Goal: Navigation & Orientation: Find specific page/section

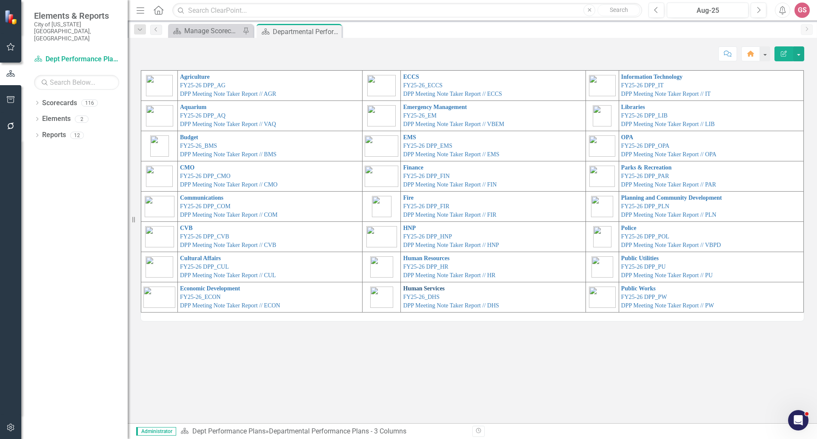
click at [417, 288] on link "Human Services" at bounding box center [424, 288] width 42 height 6
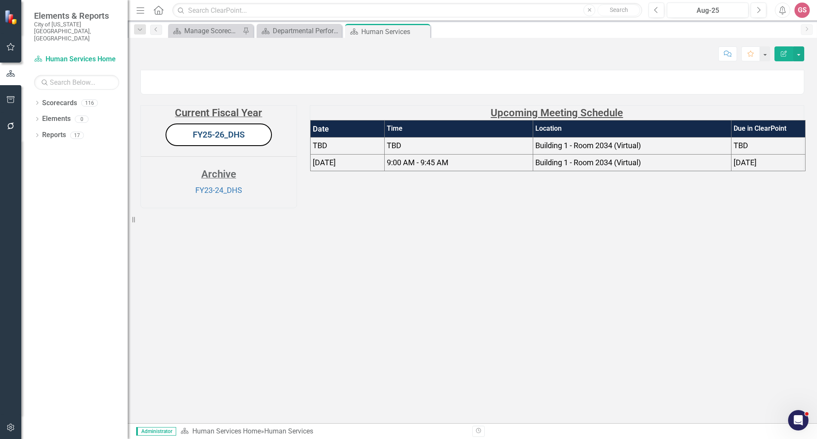
click at [221, 140] on link "FY25-26_DHS" at bounding box center [219, 134] width 52 height 10
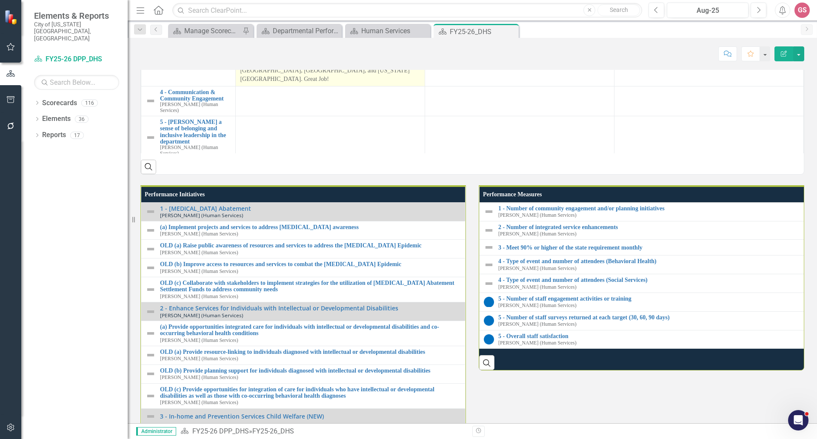
scroll to position [724, 0]
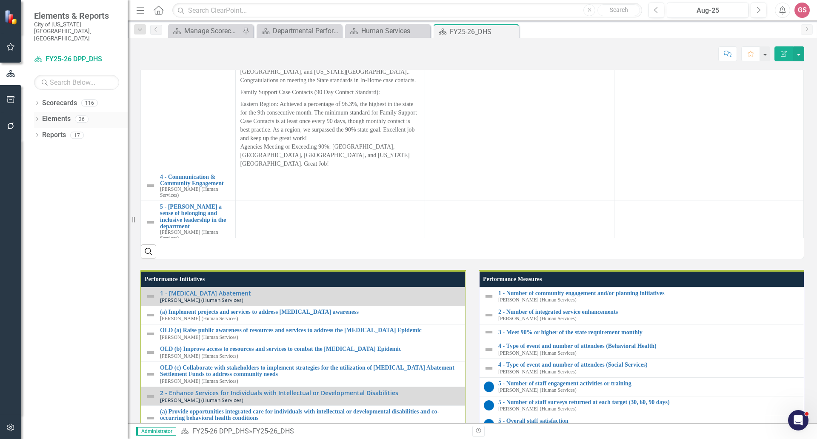
click at [60, 114] on link "Elements" at bounding box center [56, 119] width 29 height 10
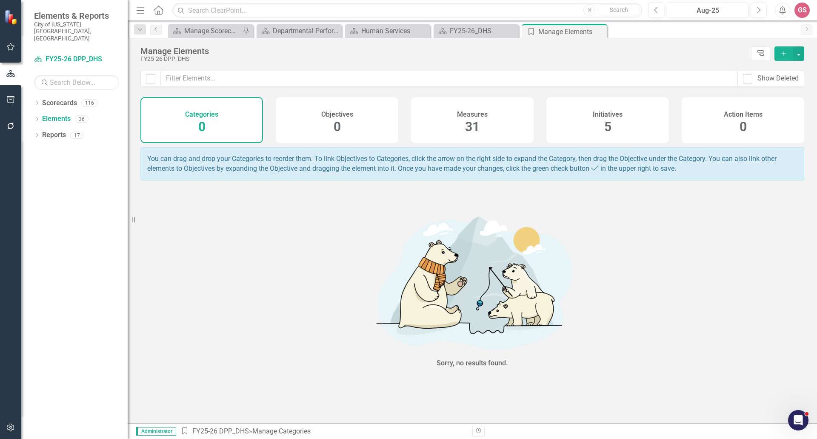
click at [451, 116] on div "Measures 31" at bounding box center [472, 120] width 123 height 46
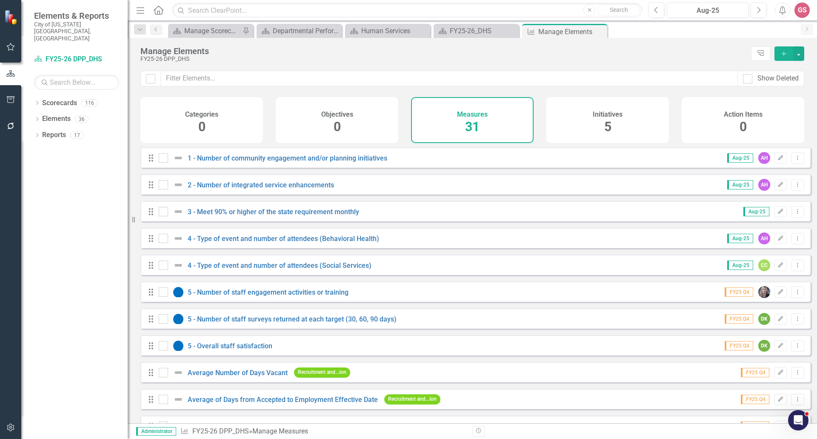
checkbox input "false"
click at [54, 130] on link "Reports" at bounding box center [54, 135] width 24 height 10
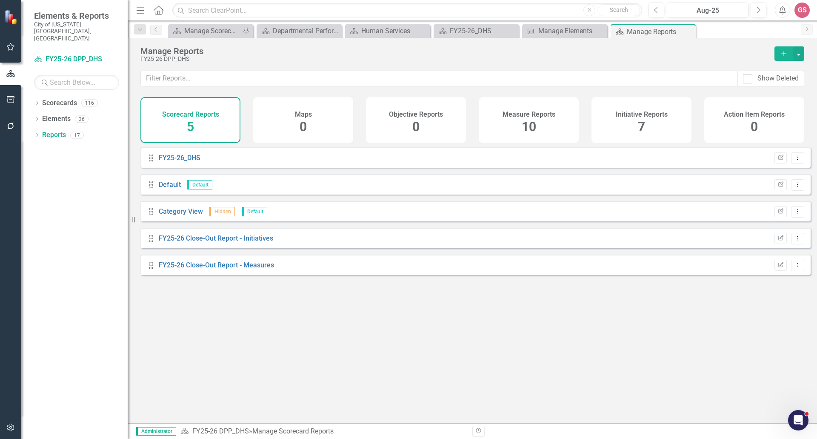
click at [522, 117] on h4 "Measure Reports" at bounding box center [529, 115] width 53 height 8
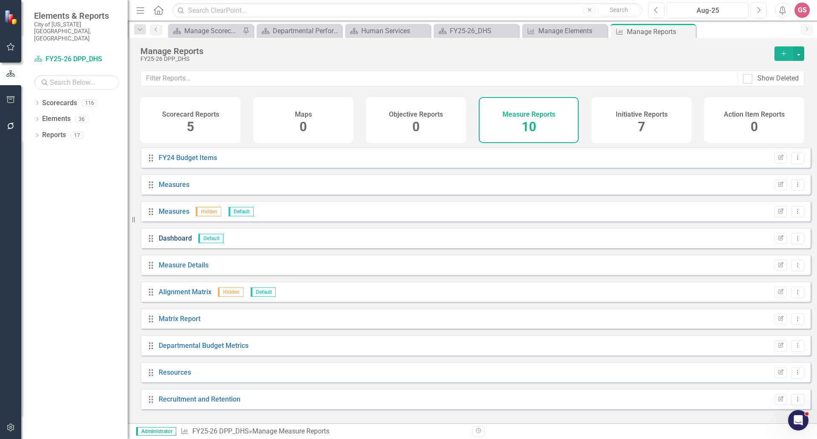
click at [177, 242] on link "Dashboard" at bounding box center [175, 238] width 33 height 8
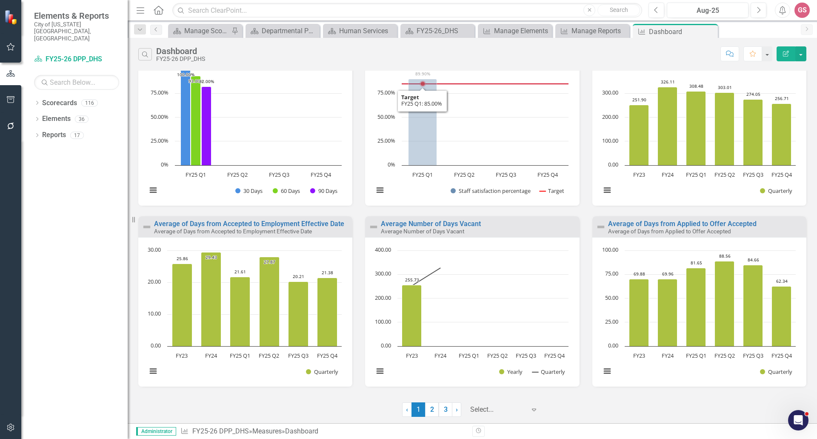
scroll to position [398, 0]
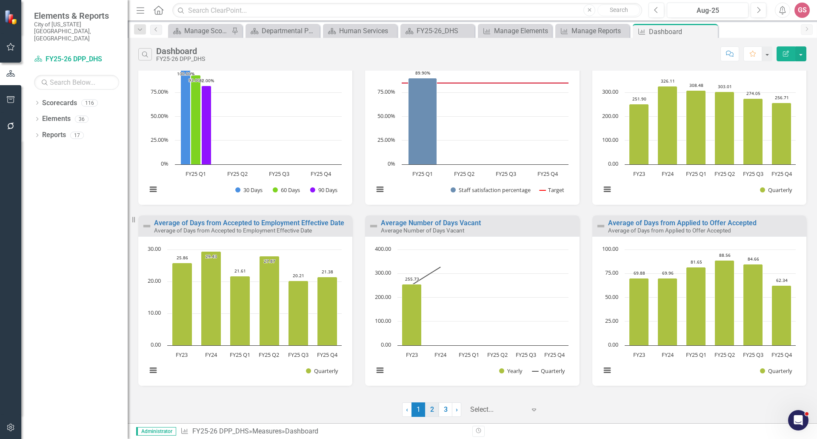
click at [432, 411] on link "2" at bounding box center [432, 409] width 14 height 14
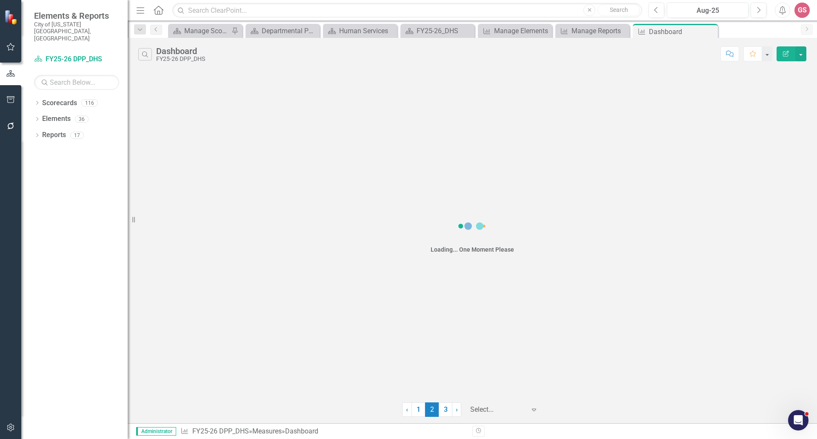
scroll to position [0, 0]
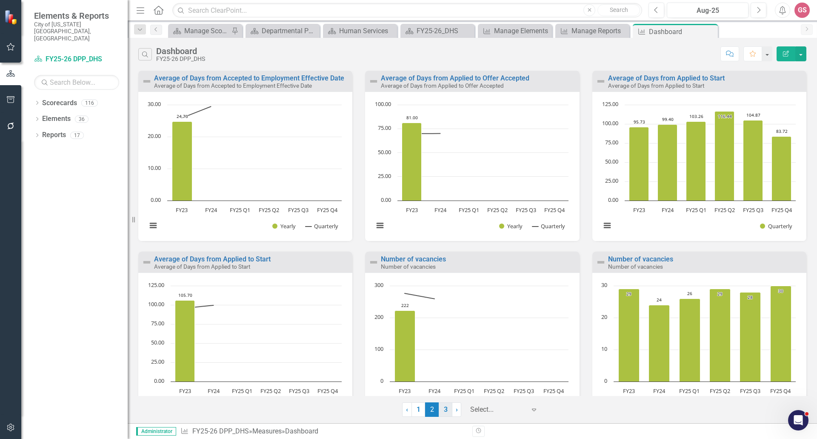
click at [442, 409] on link "3" at bounding box center [446, 409] width 14 height 14
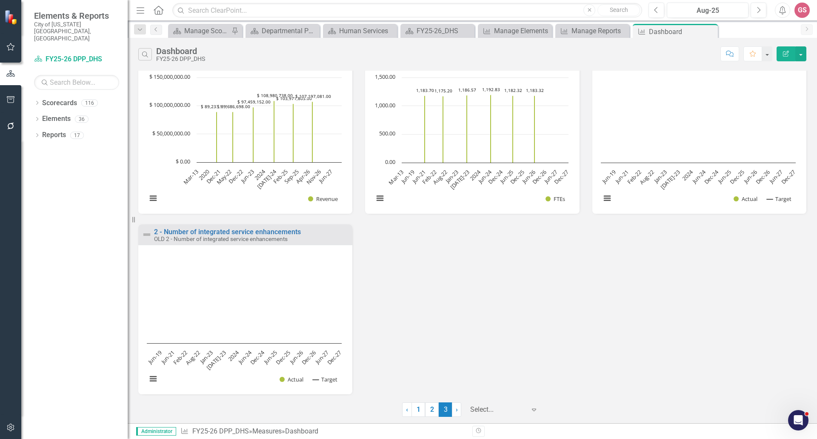
scroll to position [213, 0]
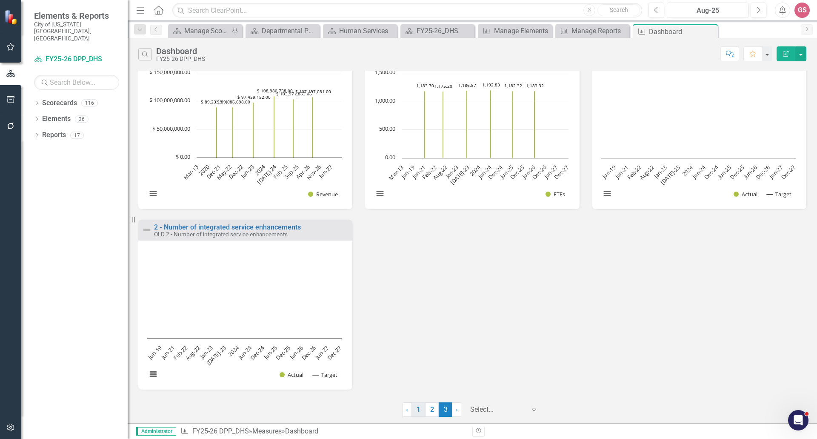
click at [421, 411] on link "1" at bounding box center [419, 409] width 14 height 14
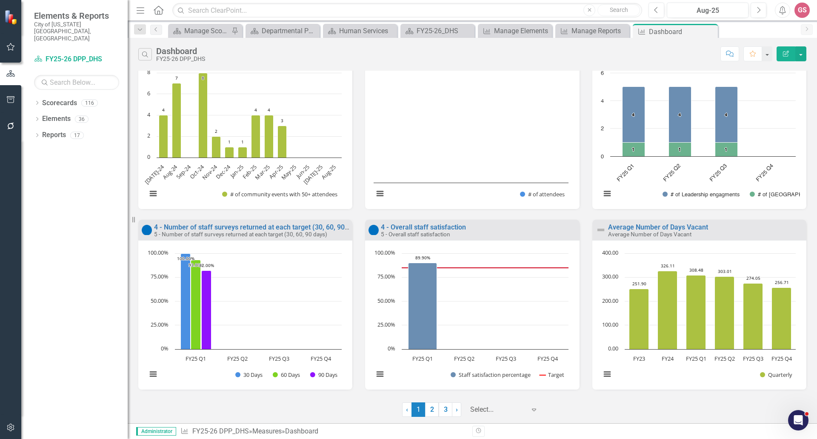
scroll to position [0, 0]
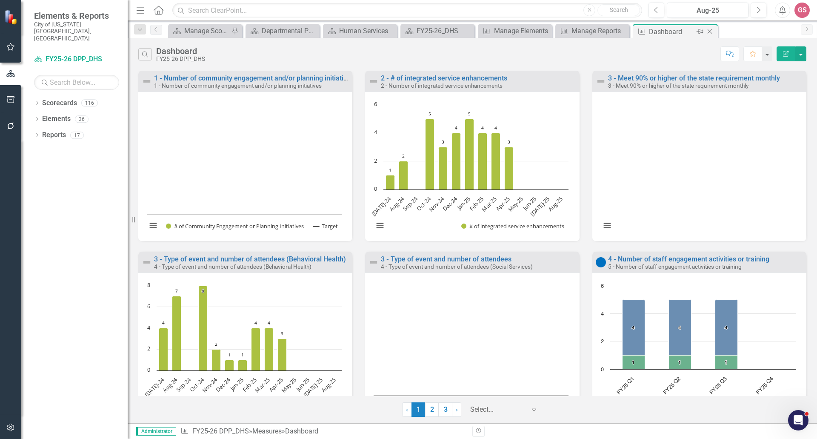
click at [710, 29] on icon "Close" at bounding box center [710, 31] width 9 height 7
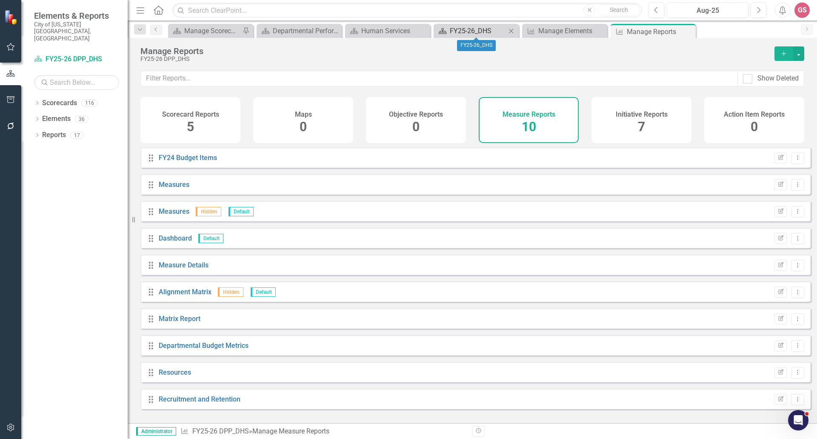
click at [480, 35] on div "FY25-26_DHS" at bounding box center [478, 31] width 56 height 11
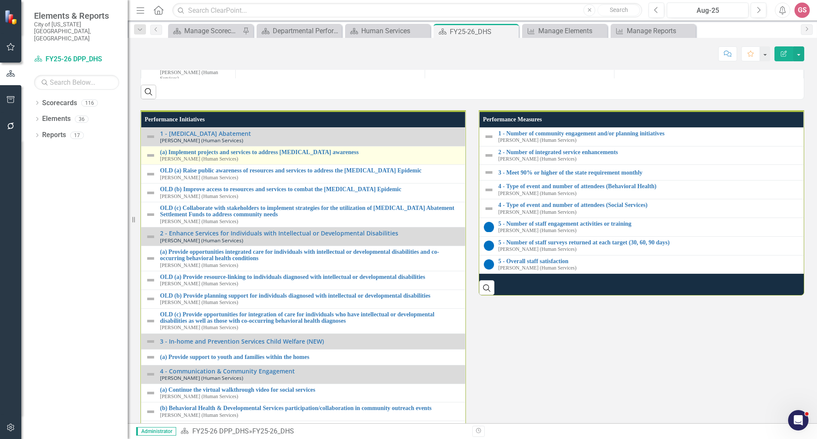
scroll to position [894, 0]
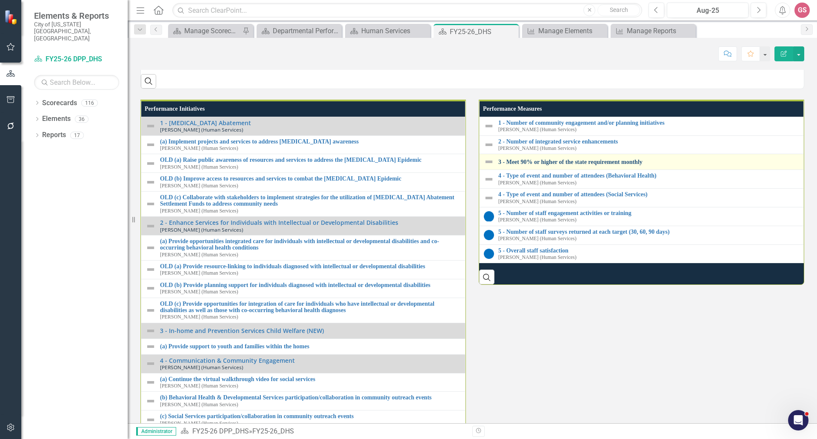
click at [548, 165] on link "3 - Meet 90% or higher of the state requirement monthly" at bounding box center [648, 162] width 301 height 6
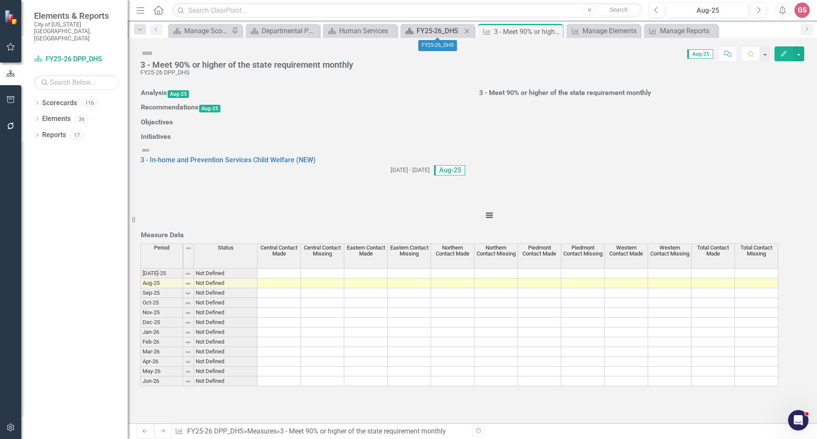
click at [452, 31] on div "FY25-26_DHS" at bounding box center [439, 31] width 45 height 11
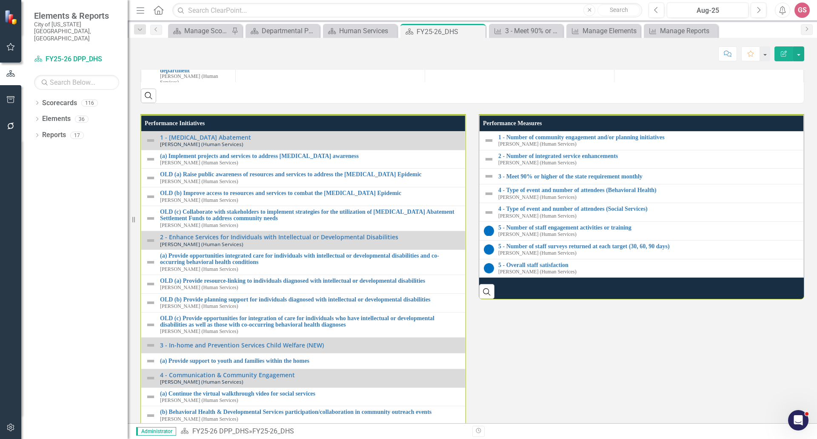
scroll to position [894, 0]
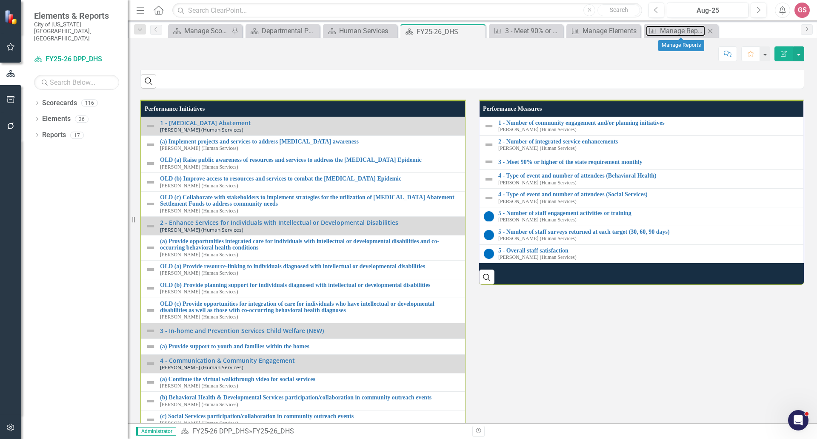
click at [680, 36] on div "Measure Manage Reports Close" at bounding box center [681, 31] width 74 height 14
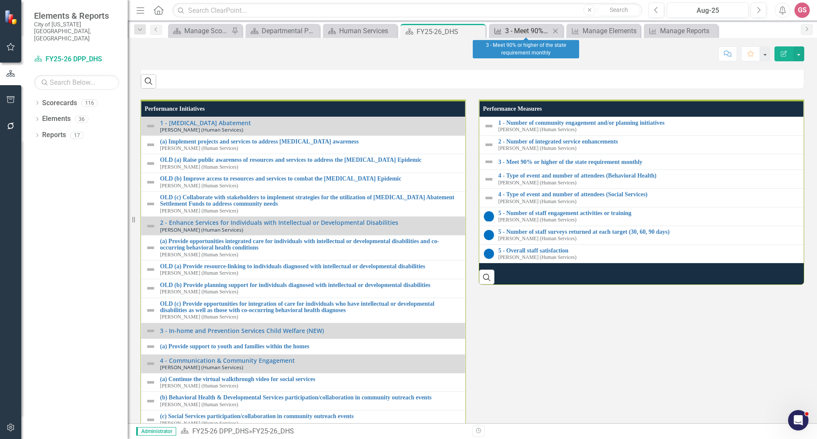
click at [537, 31] on div "3 - Meet 90% or higher of the state requirement monthly" at bounding box center [527, 31] width 45 height 11
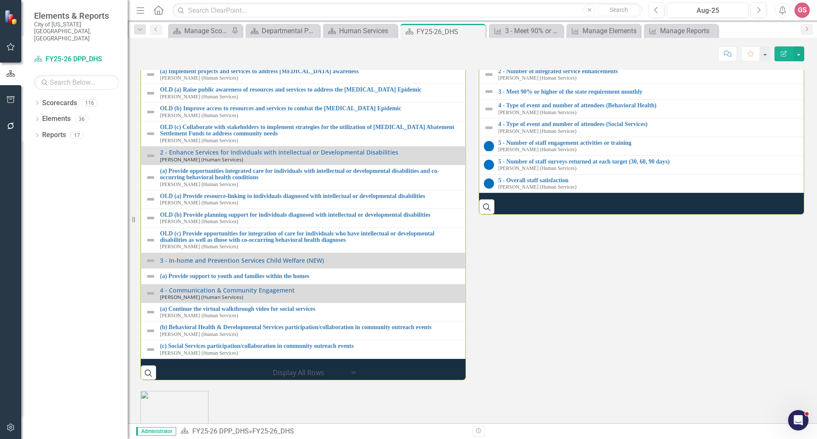
scroll to position [979, 0]
